Goal: Navigation & Orientation: Find specific page/section

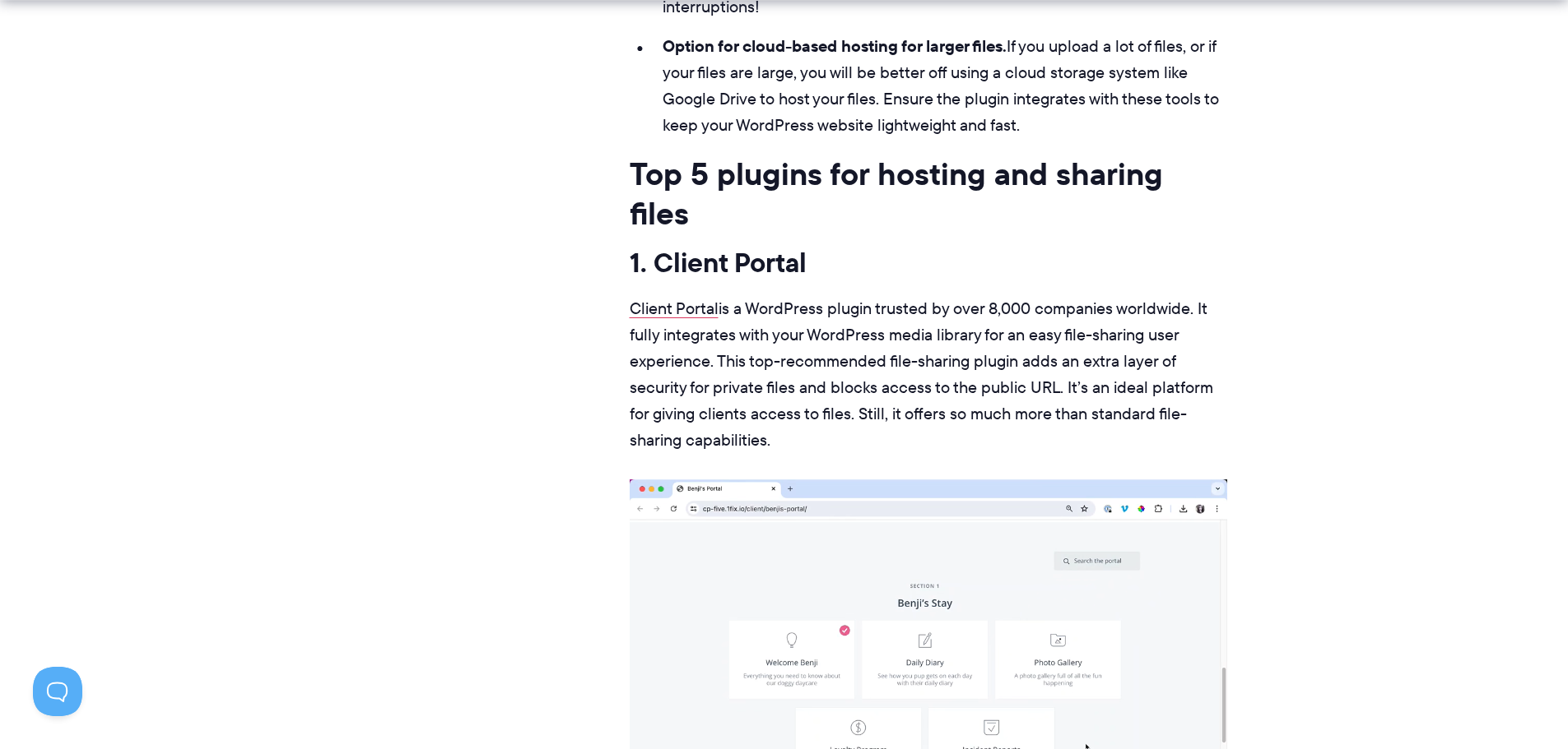
scroll to position [5922, 0]
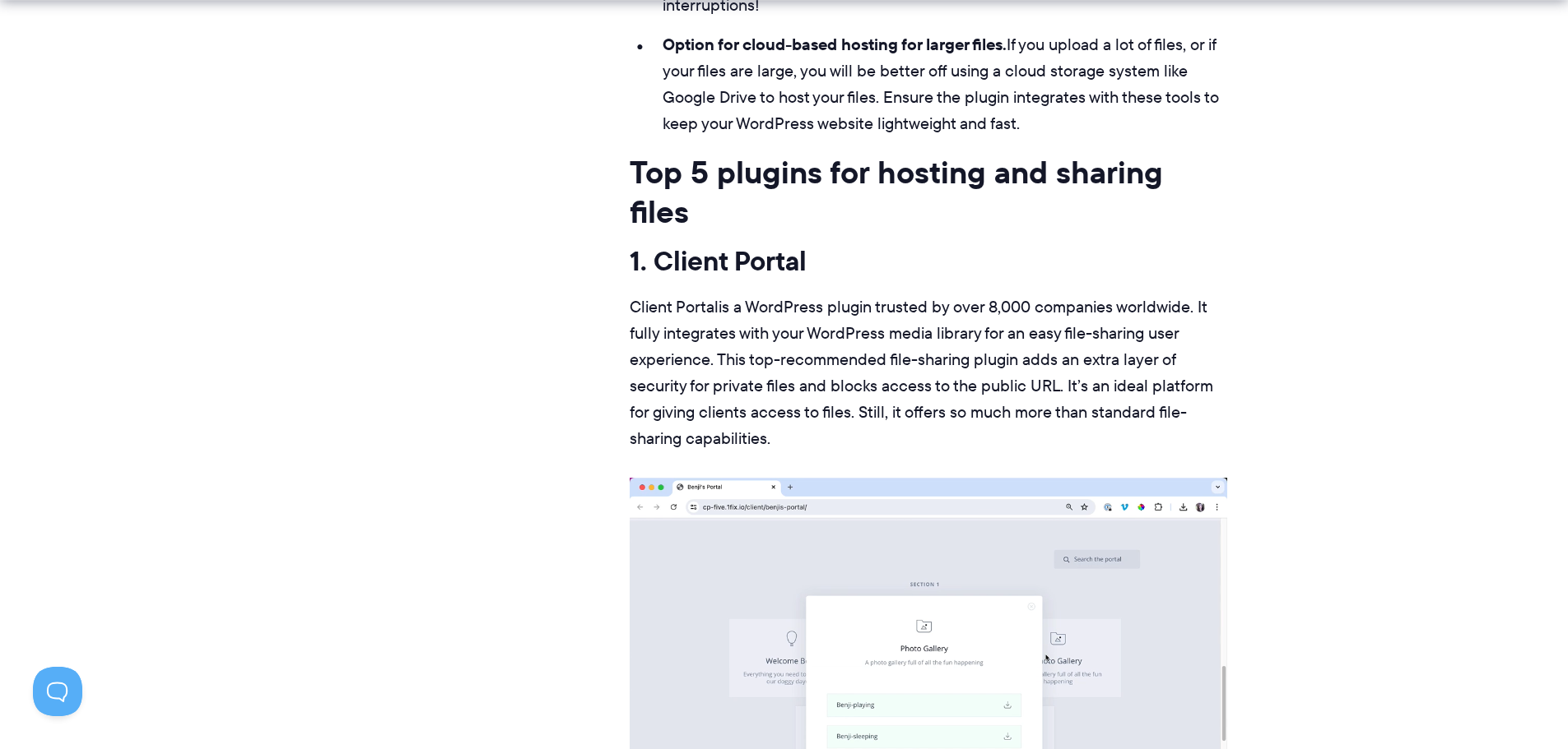
click at [682, 295] on link "Client Portal" at bounding box center [673, 306] width 89 height 23
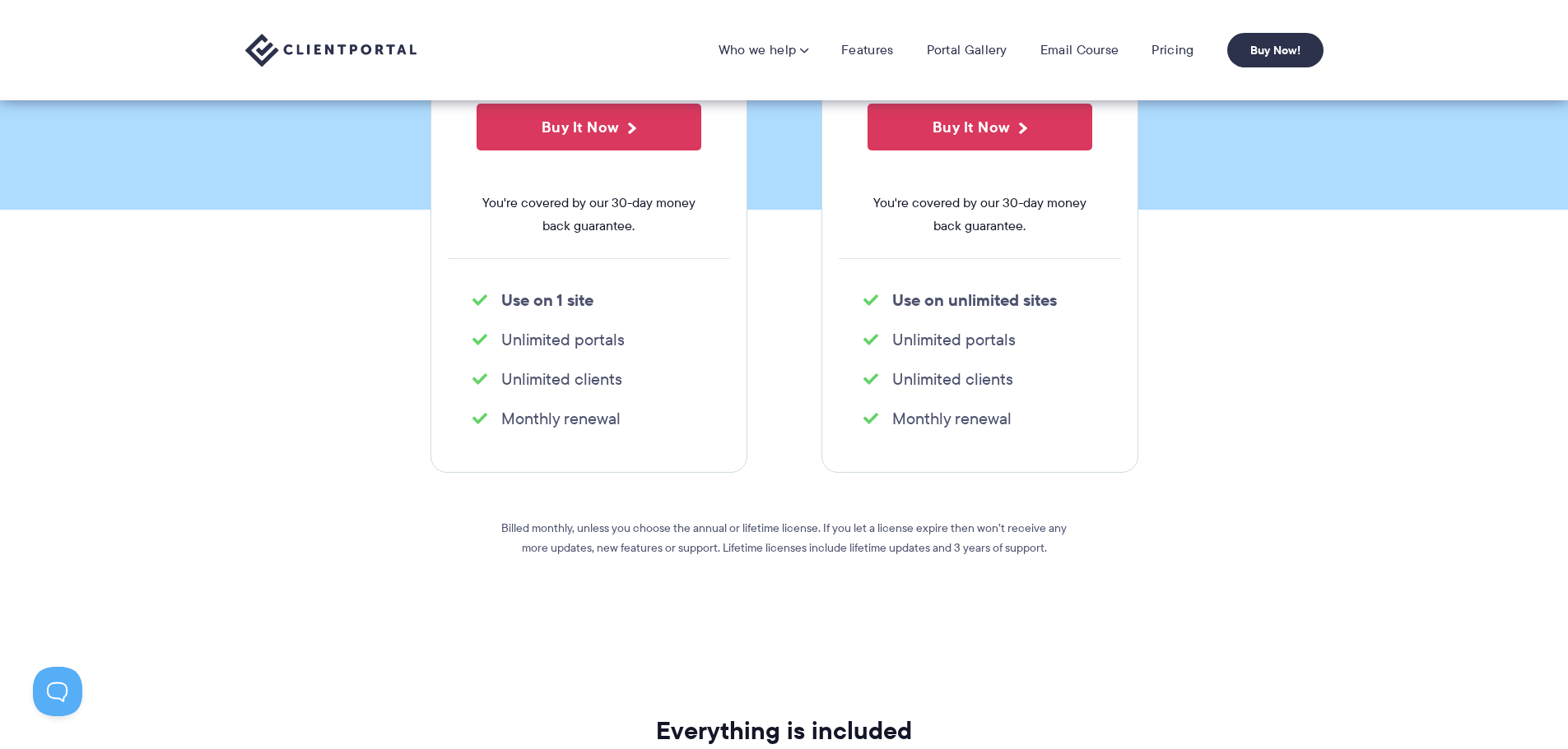
scroll to position [329, 0]
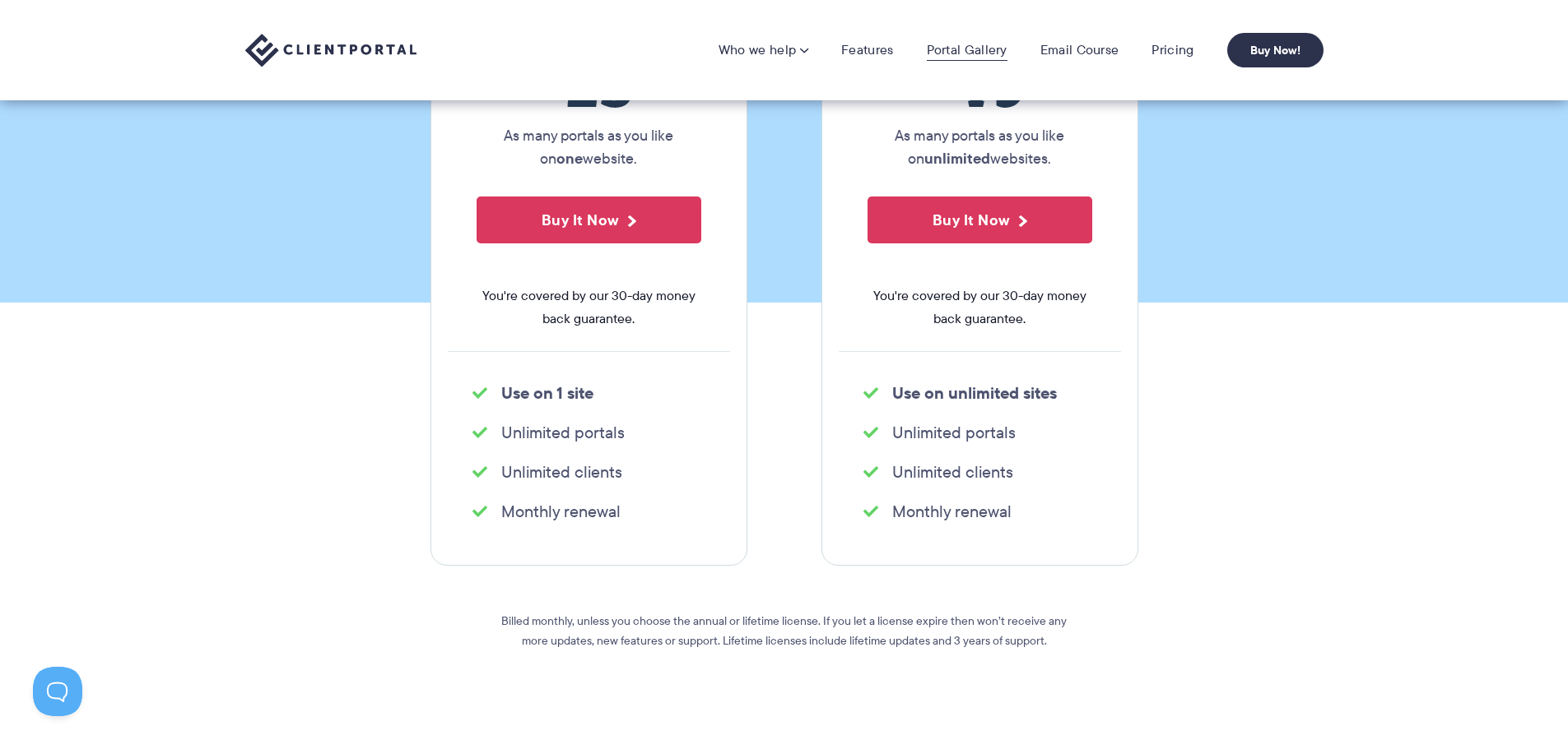
click at [974, 54] on link "Portal Gallery" at bounding box center [966, 50] width 80 height 16
